Goal: Information Seeking & Learning: Check status

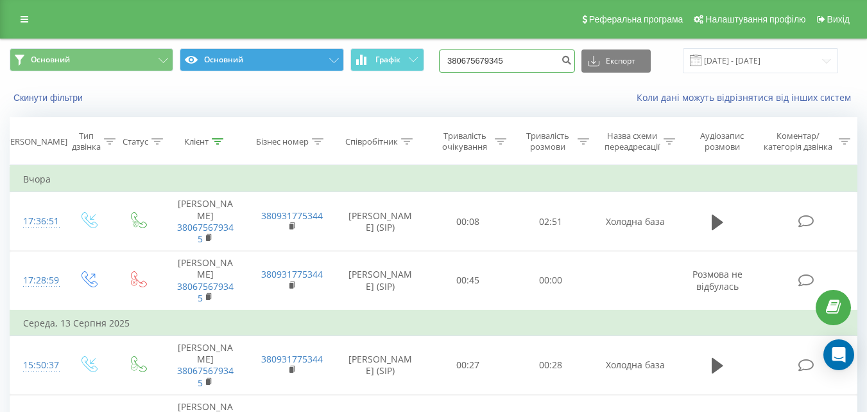
drag, startPoint x: 537, startPoint y: 64, endPoint x: 264, endPoint y: 63, distance: 273.5
click at [264, 63] on div "Основний Основний Графік 380675679345 Експорт .csv .xls .xlsx [DATE] - [DATE]" at bounding box center [434, 60] width 848 height 25
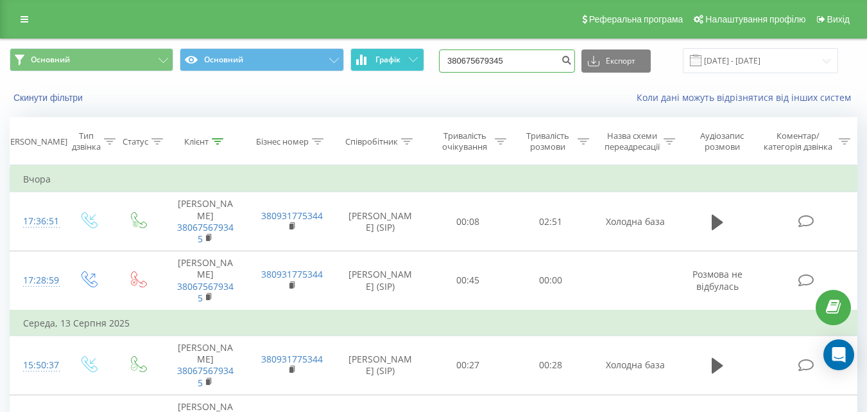
paste input "506332929"
type input "380506332929"
click at [572, 61] on icon "submit" at bounding box center [566, 59] width 11 height 8
